Goal: Information Seeking & Learning: Understand process/instructions

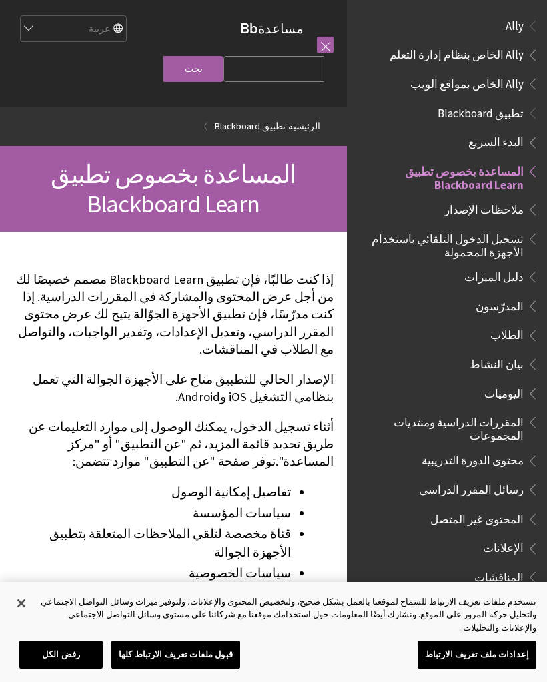
click at [503, 251] on span "تسجيل الدخول التلقائي باستخدام الأجهزة المحمولة" at bounding box center [443, 242] width 161 height 31
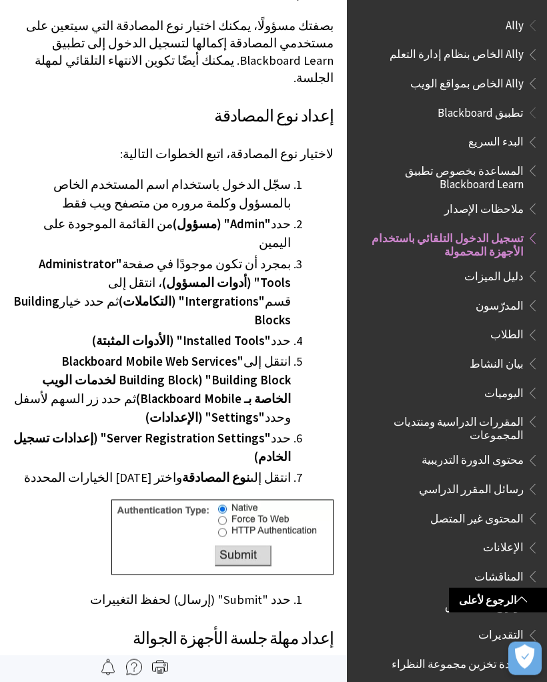
scroll to position [2255, 0]
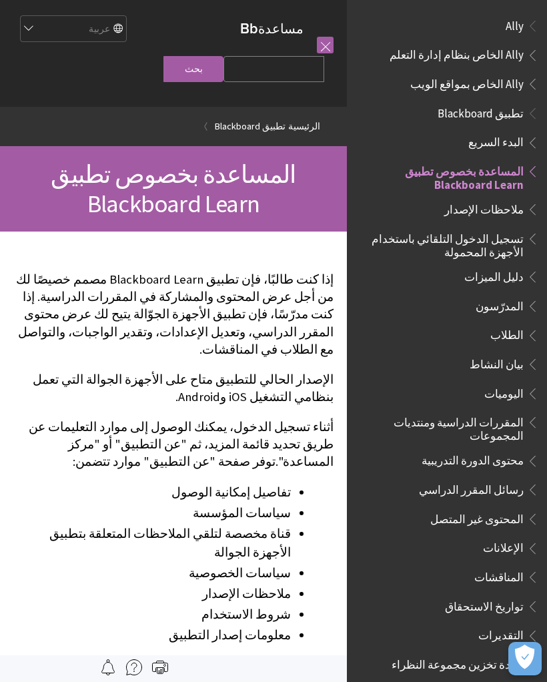
scroll to position [138, 0]
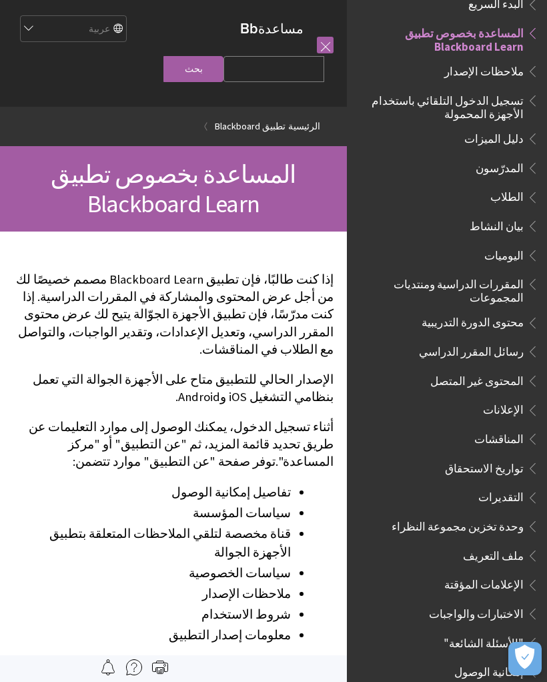
click at [38, 36] on select "English عربية Català Cymraeg Deutsch Español Suomi Français עברית Italiano 日本語 …" at bounding box center [72, 29] width 107 height 27
click at [510, 35] on span "المساعدة بخصوص تطبيق Blackboard Learn" at bounding box center [443, 37] width 161 height 31
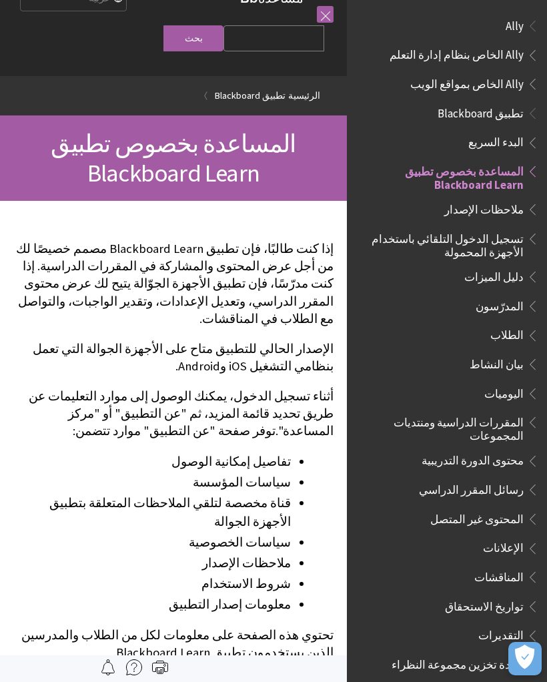
scroll to position [0, 0]
